Goal: Task Accomplishment & Management: Use online tool/utility

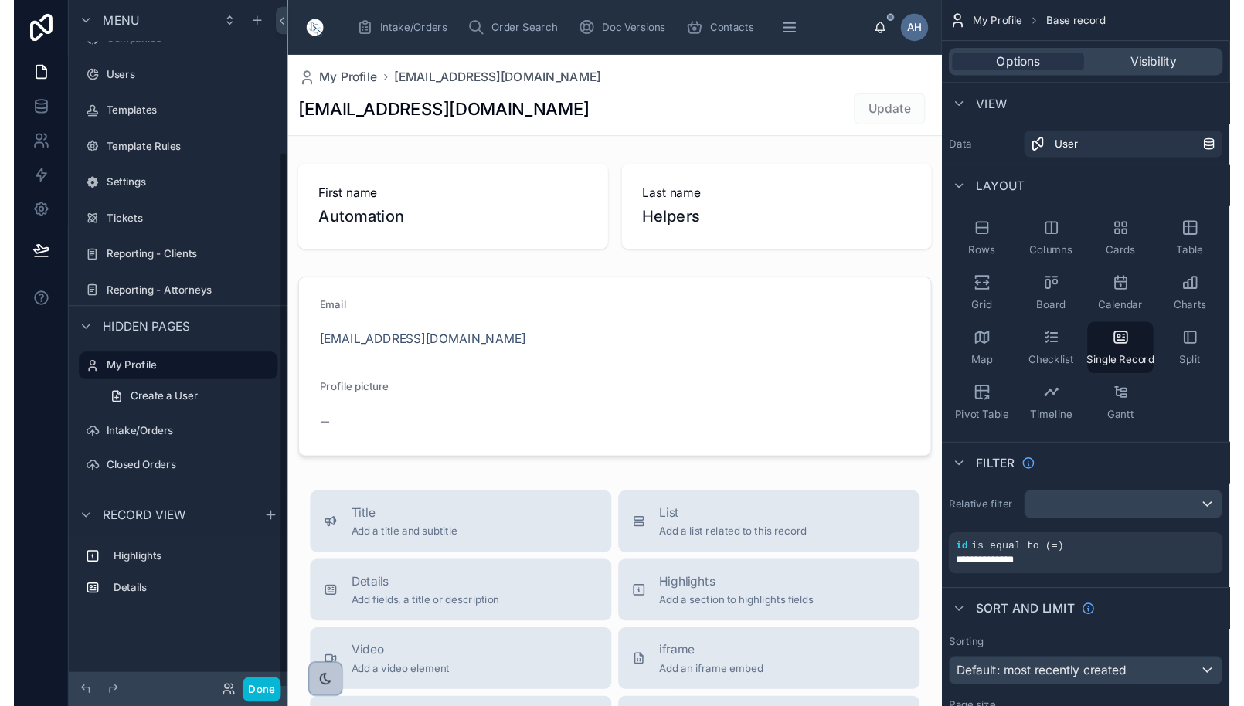
scroll to position [114, 0]
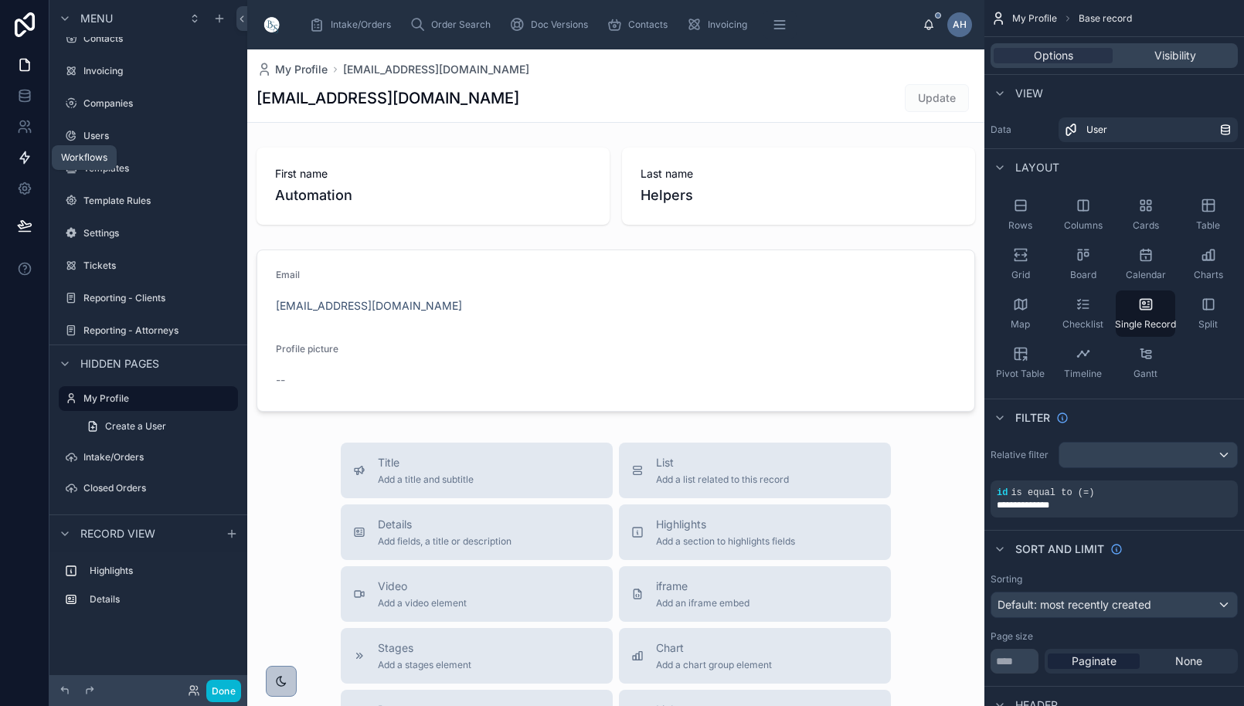
click at [26, 154] on icon at bounding box center [24, 157] width 15 height 15
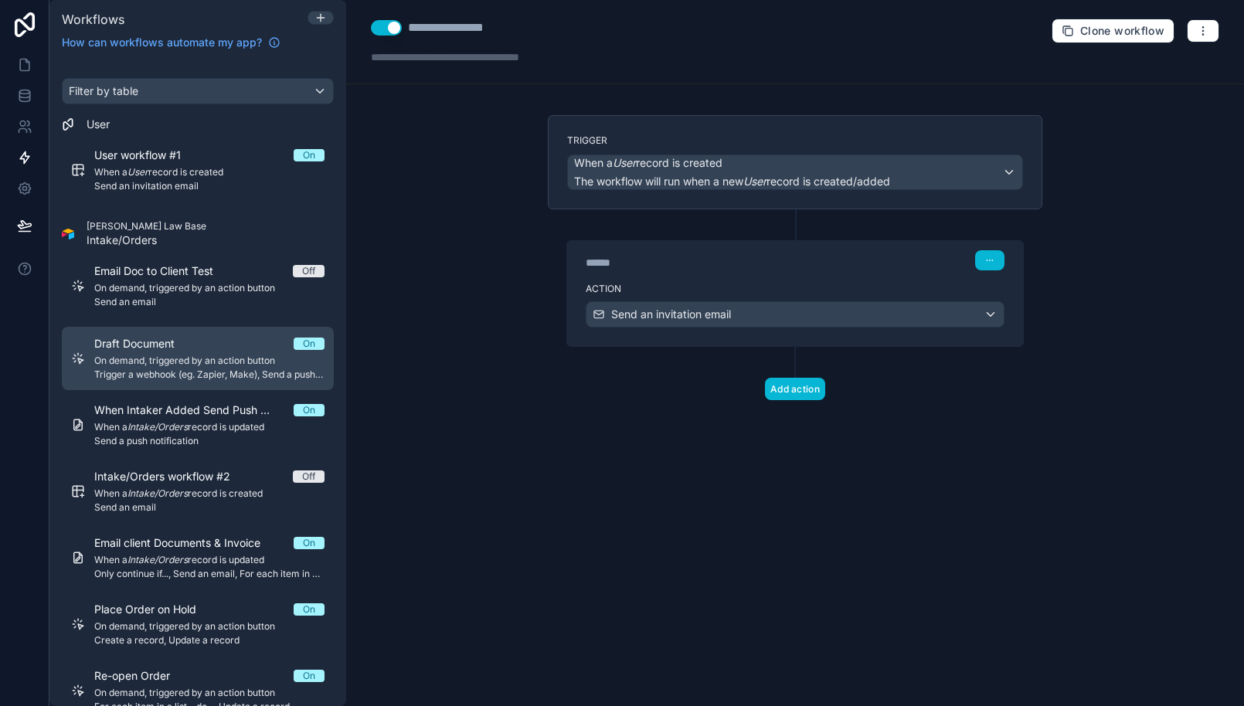
click at [211, 355] on span "On demand, triggered by an action button" at bounding box center [209, 361] width 230 height 12
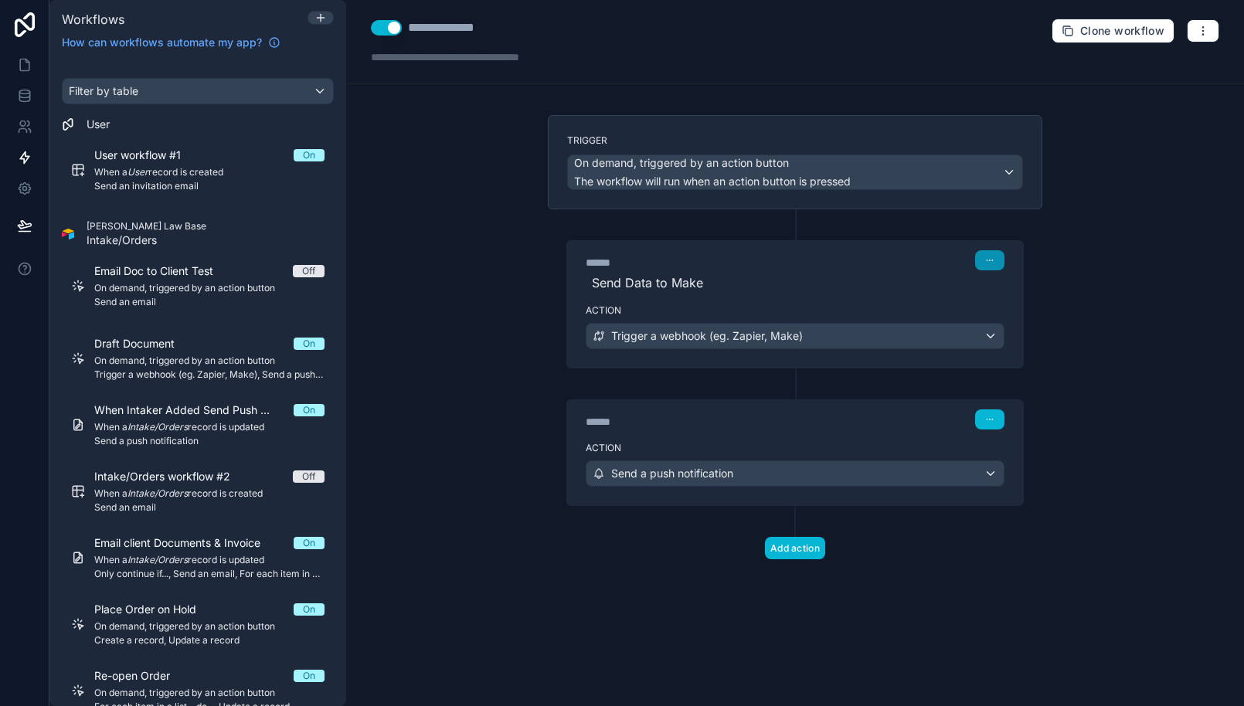
click at [988, 261] on icon "button" at bounding box center [989, 260] width 9 height 9
drag, startPoint x: 1117, startPoint y: 414, endPoint x: 976, endPoint y: 362, distance: 150.9
click at [1097, 414] on div "**********" at bounding box center [795, 353] width 898 height 706
click at [981, 334] on div "Trigger a webhook (eg. Zapier, Make)" at bounding box center [795, 336] width 417 height 25
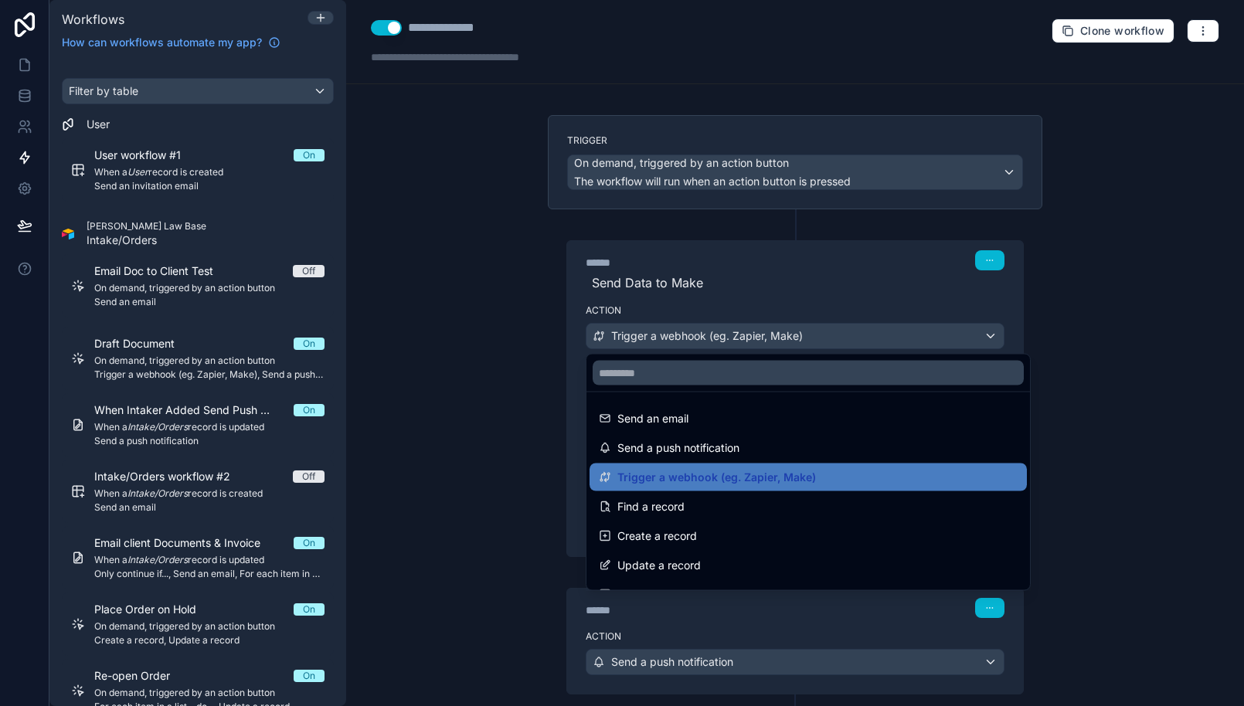
click at [1097, 301] on div at bounding box center [622, 353] width 1244 height 706
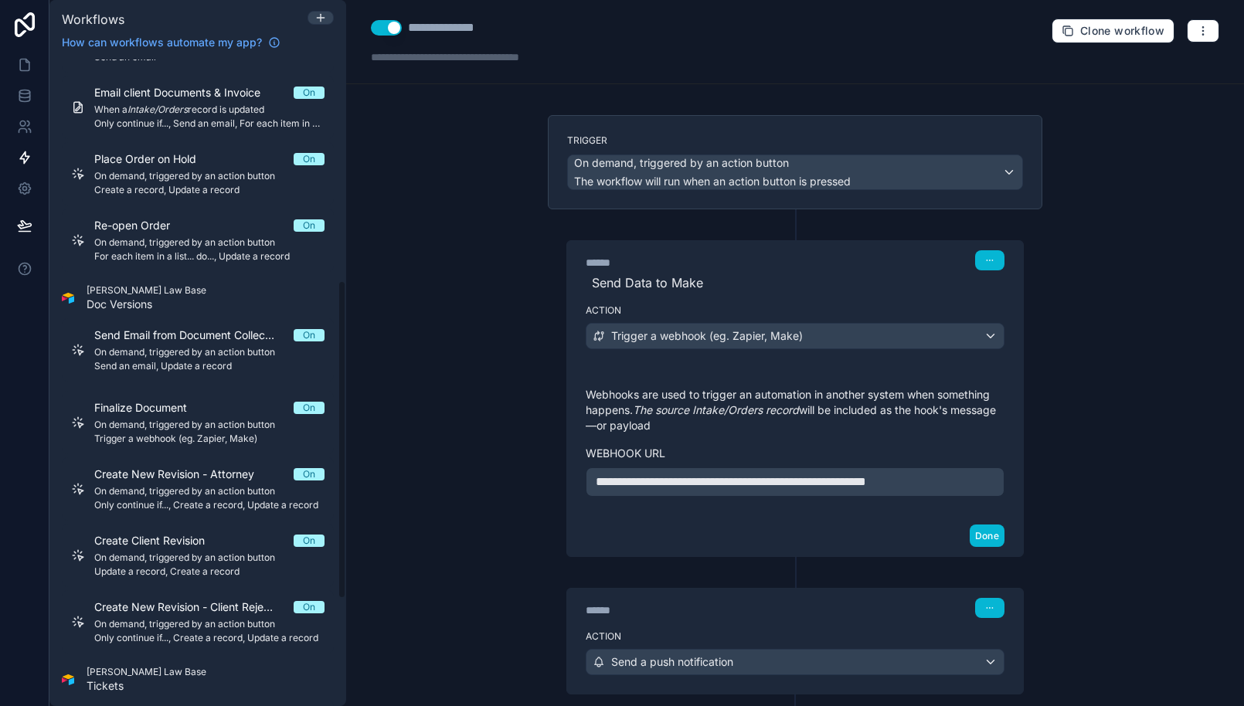
scroll to position [452, 0]
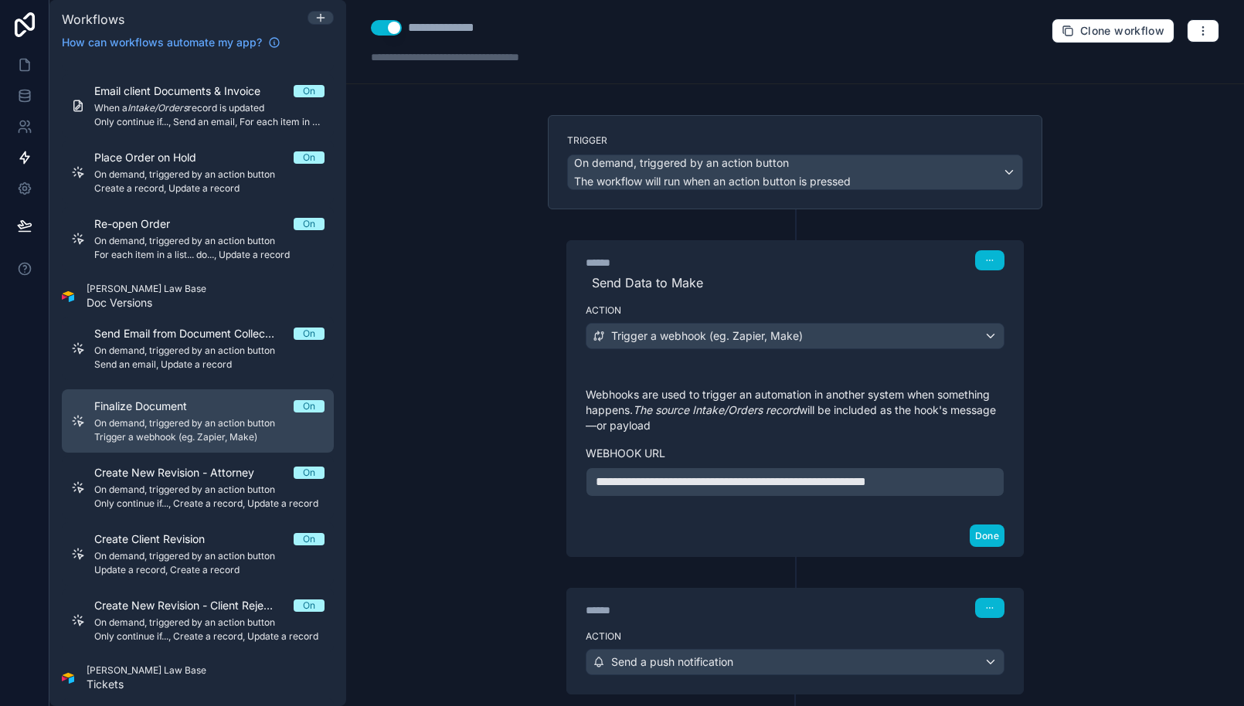
click at [182, 421] on span "On demand, triggered by an action button" at bounding box center [209, 423] width 230 height 12
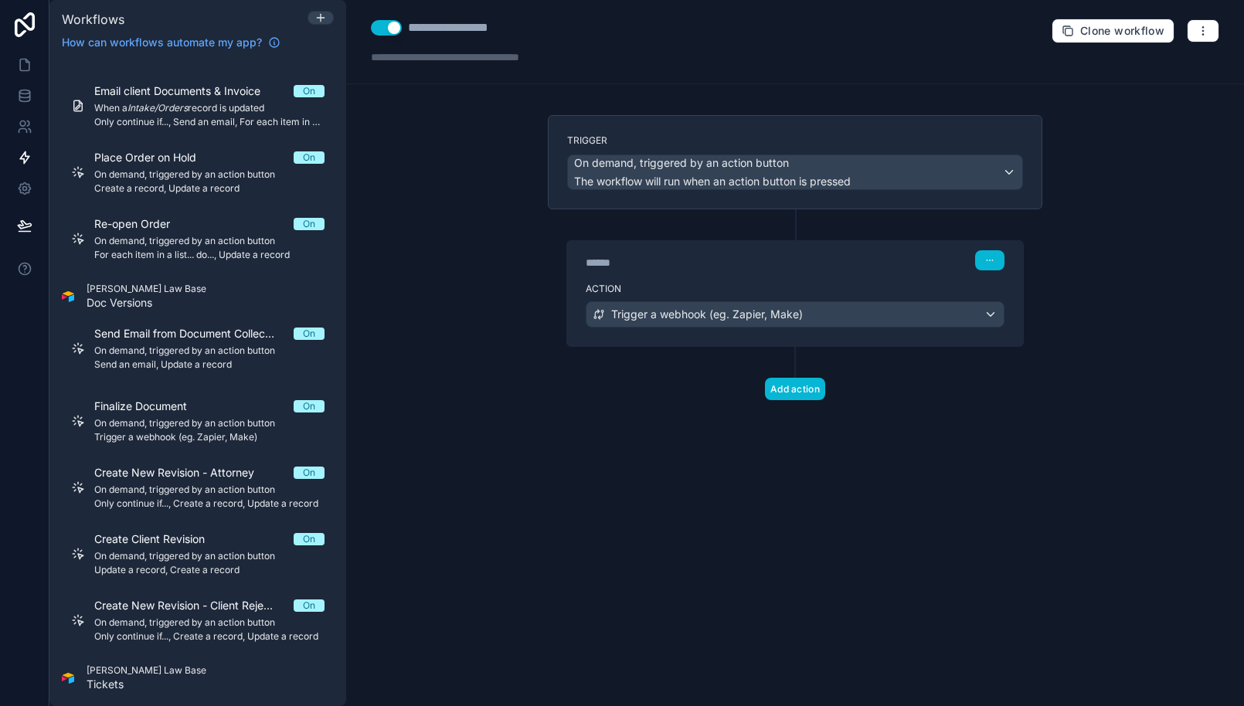
click at [1031, 322] on div "****** Step 1 Action Trigger a webhook (eg. Zapier, Make)" at bounding box center [795, 278] width 495 height 138
drag, startPoint x: 991, startPoint y: 266, endPoint x: 1000, endPoint y: 267, distance: 9.3
click at [991, 266] on button "button" at bounding box center [989, 260] width 29 height 20
click at [903, 277] on div "Action Trigger a webhook (eg. Zapier, Make)" at bounding box center [795, 312] width 456 height 70
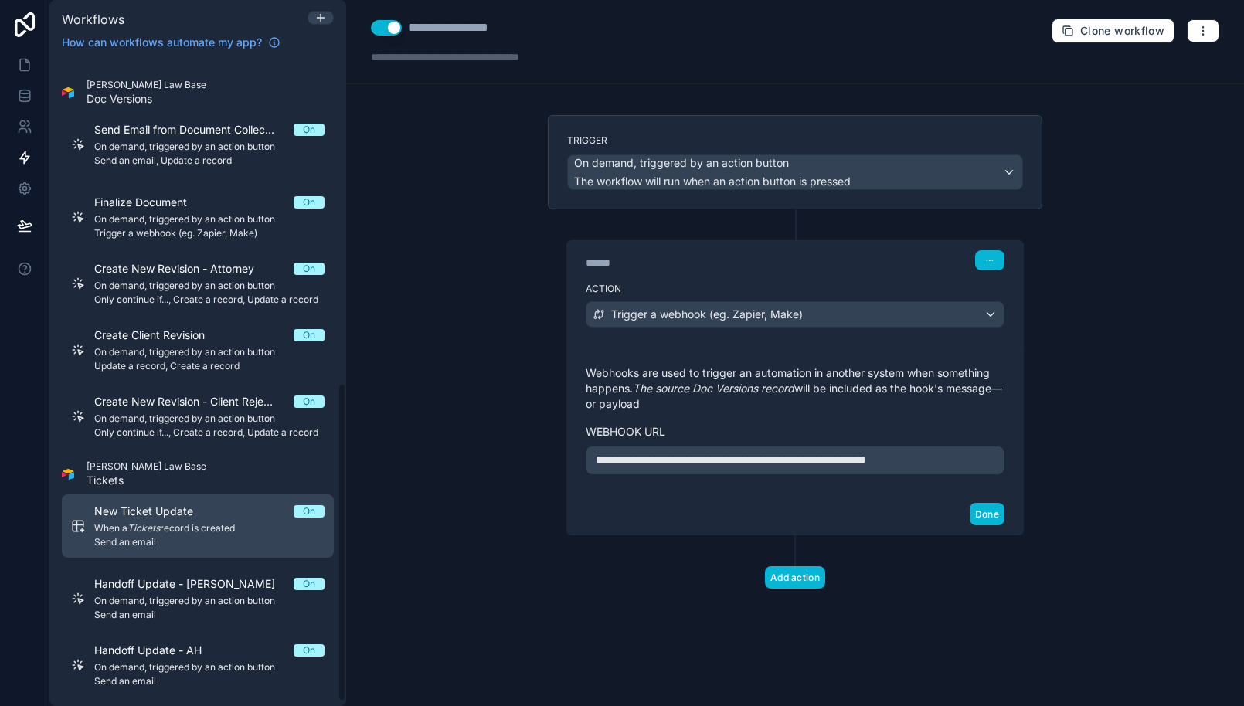
scroll to position [665, 0]
